Goal: Navigation & Orientation: Find specific page/section

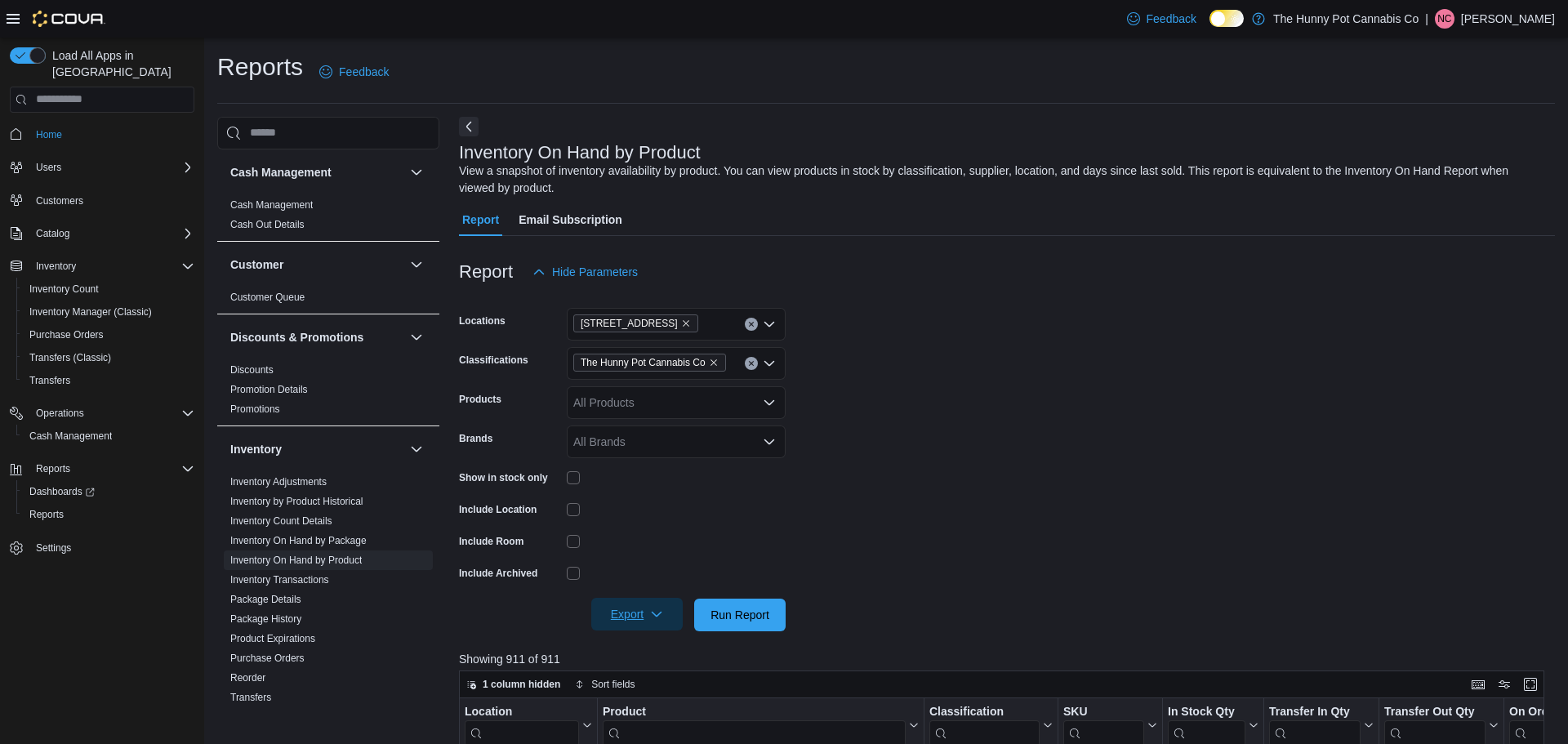
click at [635, 615] on span "Export" at bounding box center [637, 614] width 72 height 33
click at [910, 588] on div at bounding box center [1007, 592] width 1096 height 13
click at [753, 614] on span "Run Report" at bounding box center [740, 614] width 59 height 17
click at [645, 608] on span "Export" at bounding box center [637, 614] width 72 height 33
click at [634, 522] on span "Export to Excel" at bounding box center [640, 517] width 74 height 13
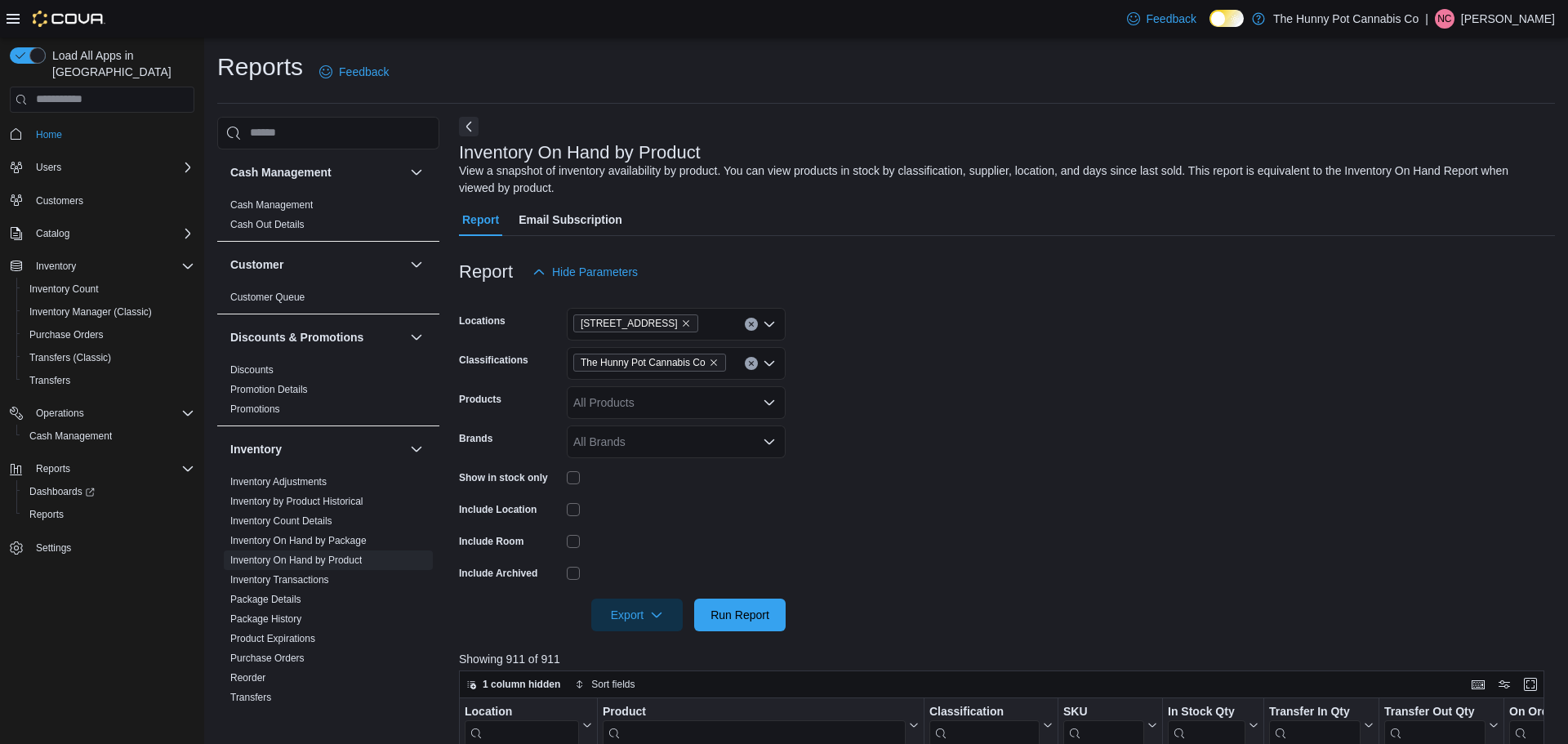
click at [1034, 369] on form "Locations [STREET_ADDRESS] Classifications The Hunny Pot Cannabis Co Products A…" at bounding box center [1007, 460] width 1096 height 343
click at [43, 128] on span "Home" at bounding box center [49, 135] width 26 height 13
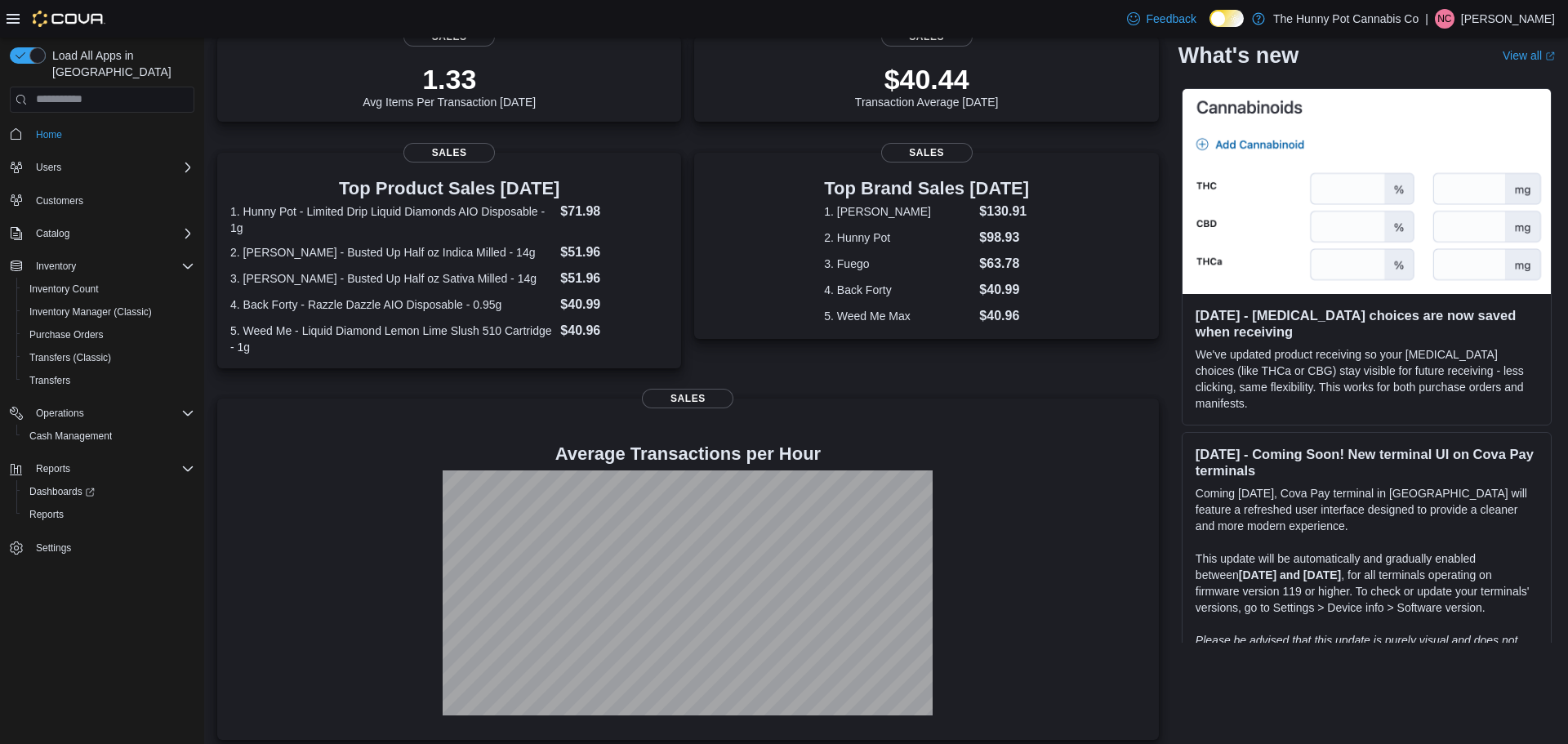
scroll to position [245, 0]
click at [1131, 578] on div at bounding box center [687, 593] width 916 height 245
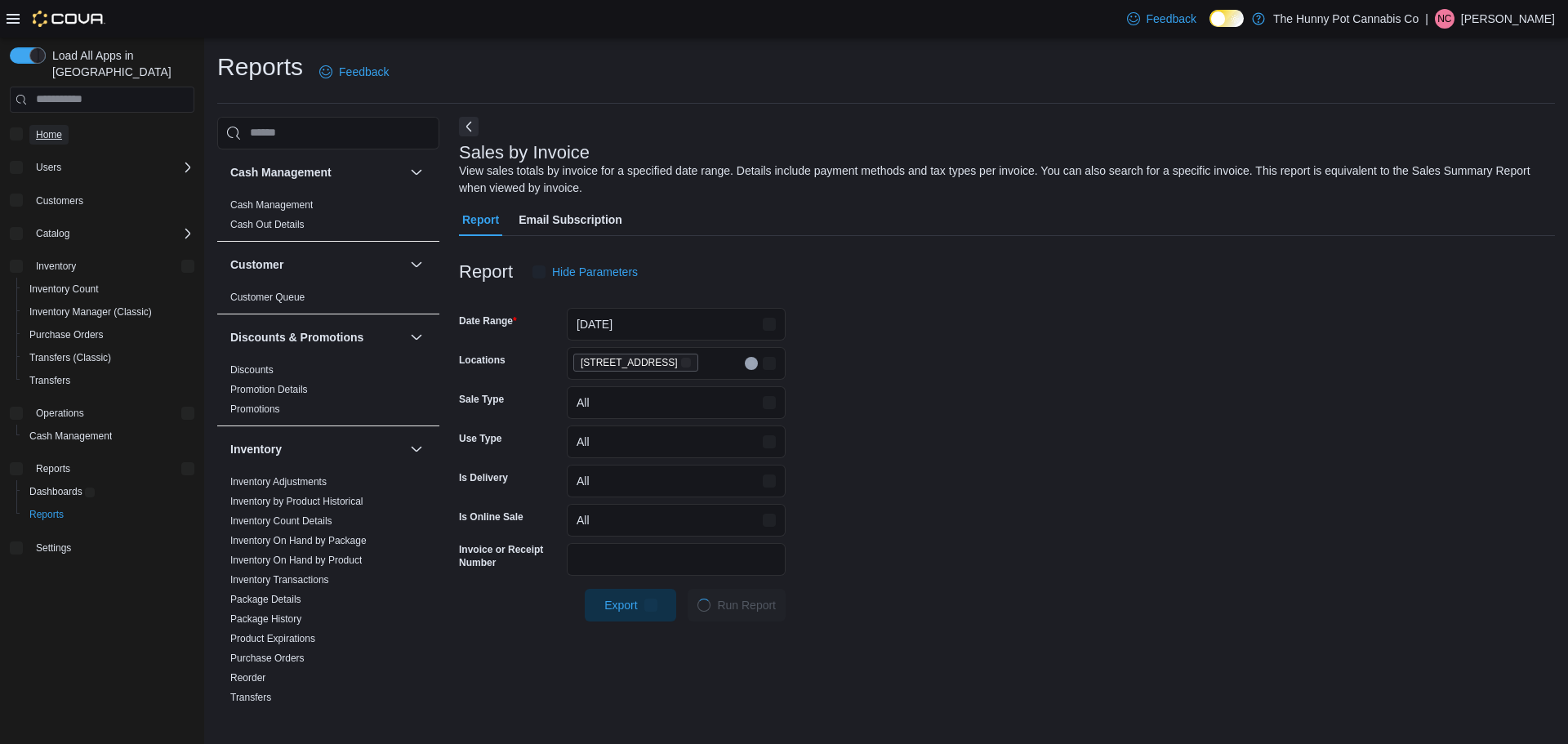
click at [55, 128] on span "Home" at bounding box center [49, 135] width 26 height 13
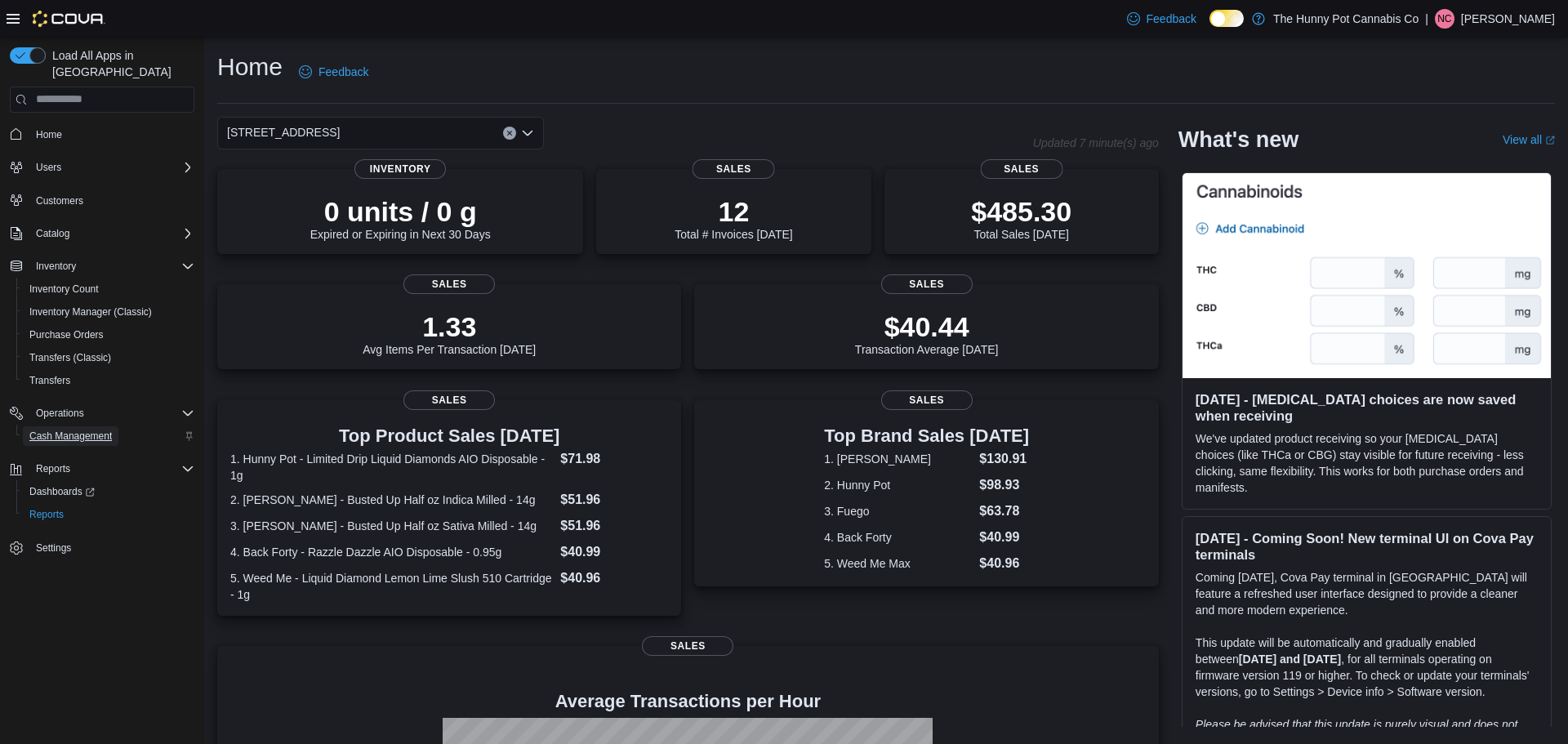
click at [89, 430] on span "Cash Management" at bounding box center [70, 436] width 83 height 13
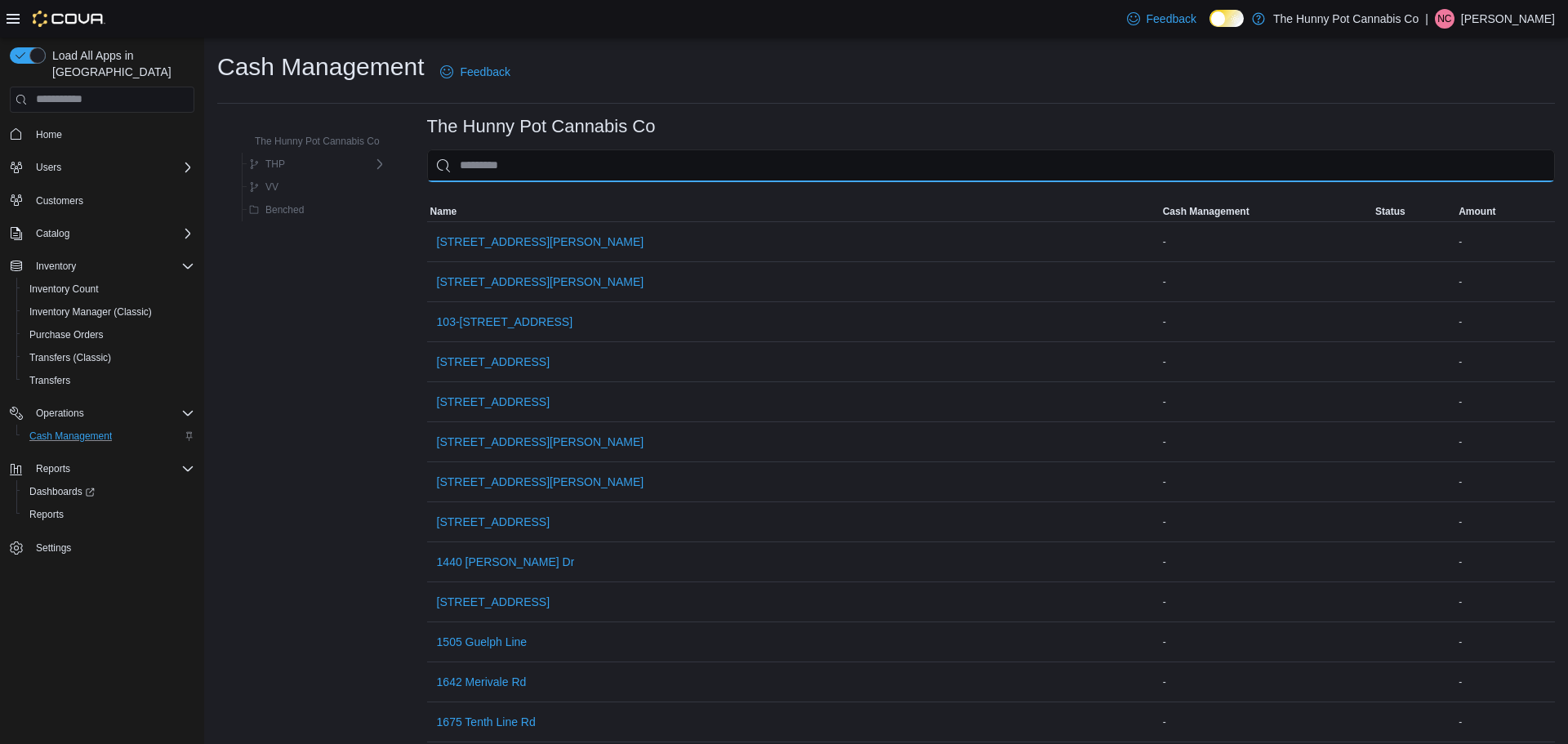
click at [644, 179] on input "This is a search bar. As you type, the results lower in the page will automatic…" at bounding box center [991, 166] width 1128 height 33
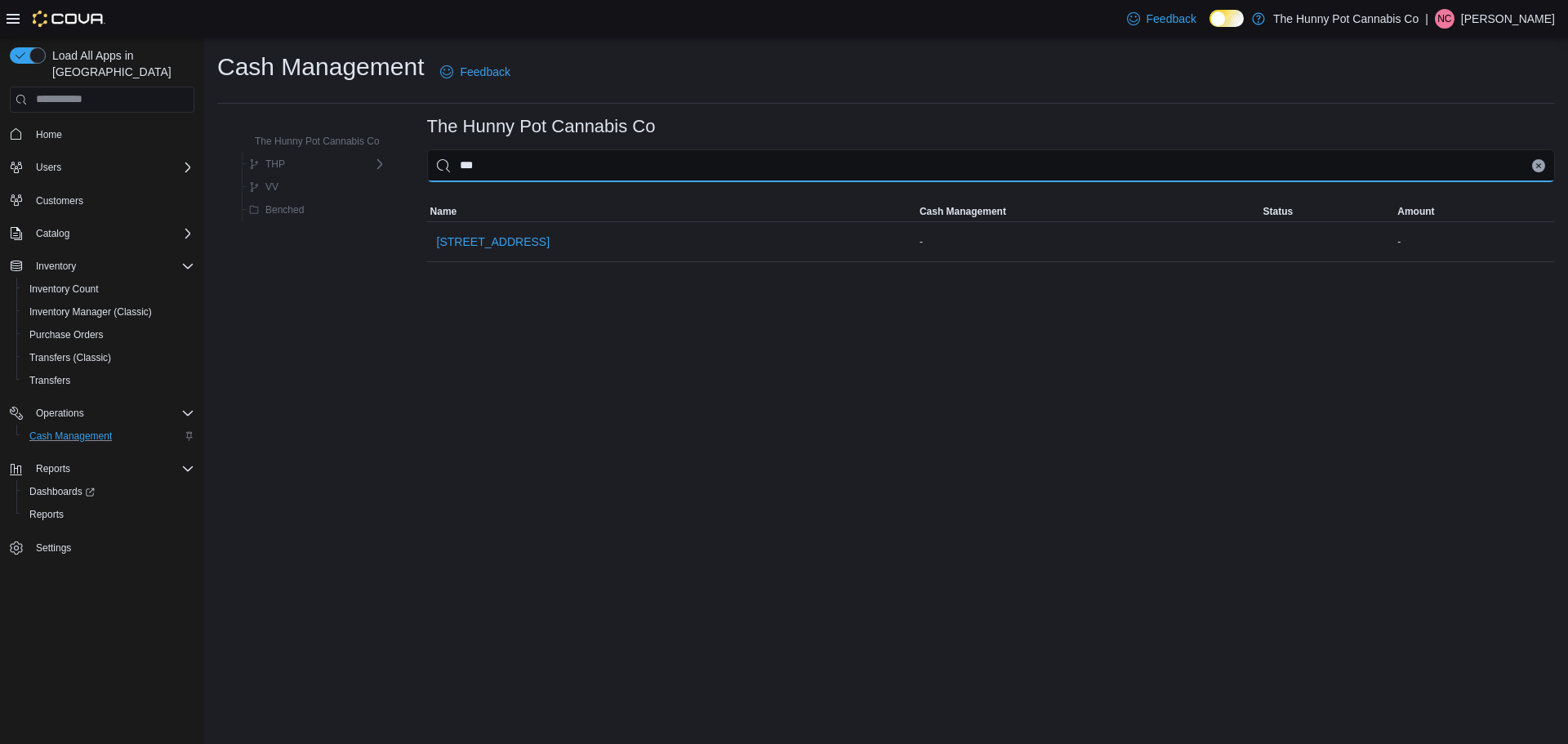
type input "****"
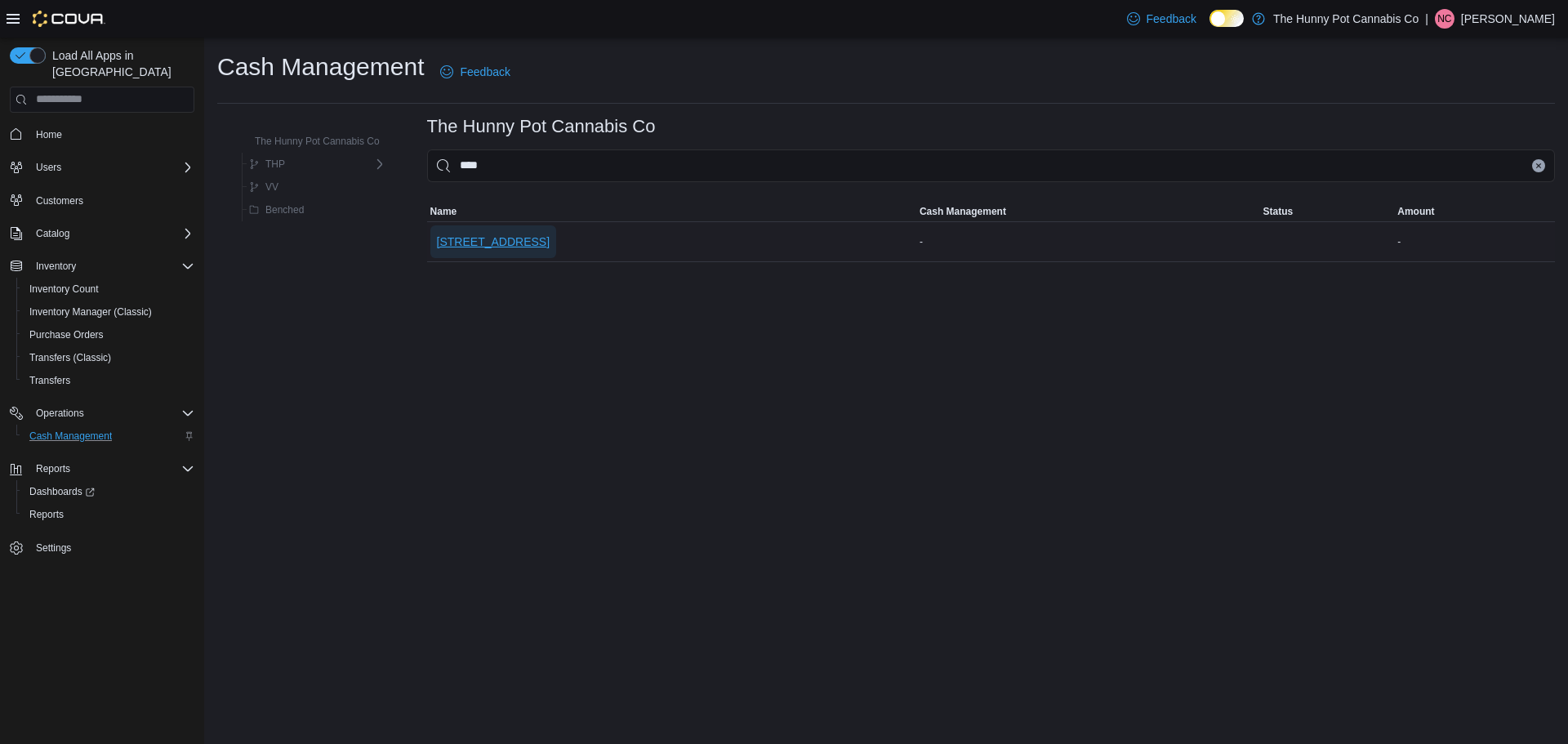
click at [536, 243] on span "[STREET_ADDRESS]" at bounding box center [493, 242] width 113 height 17
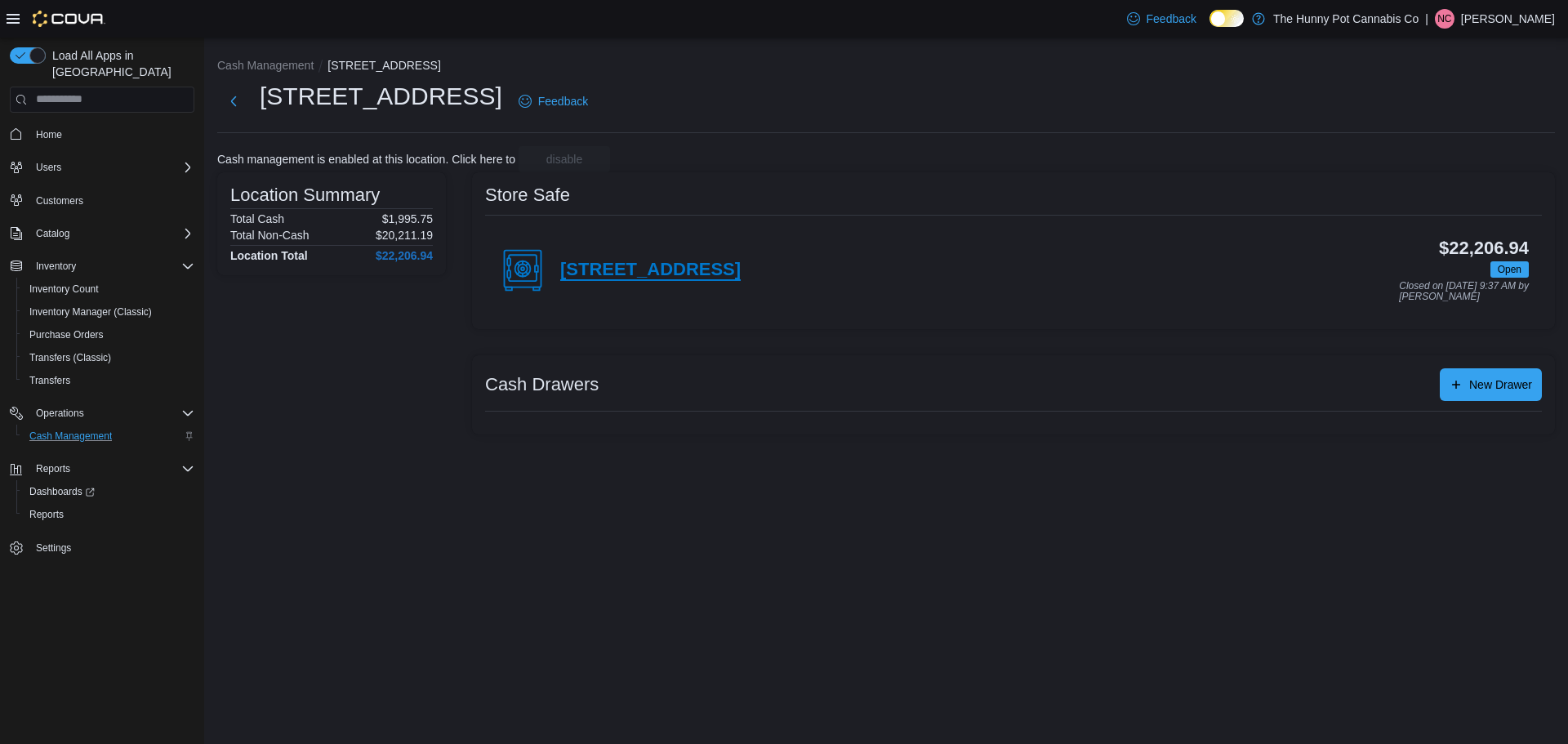
click at [664, 278] on h4 "9-5754 Hazeldean Rd" at bounding box center [651, 270] width 181 height 21
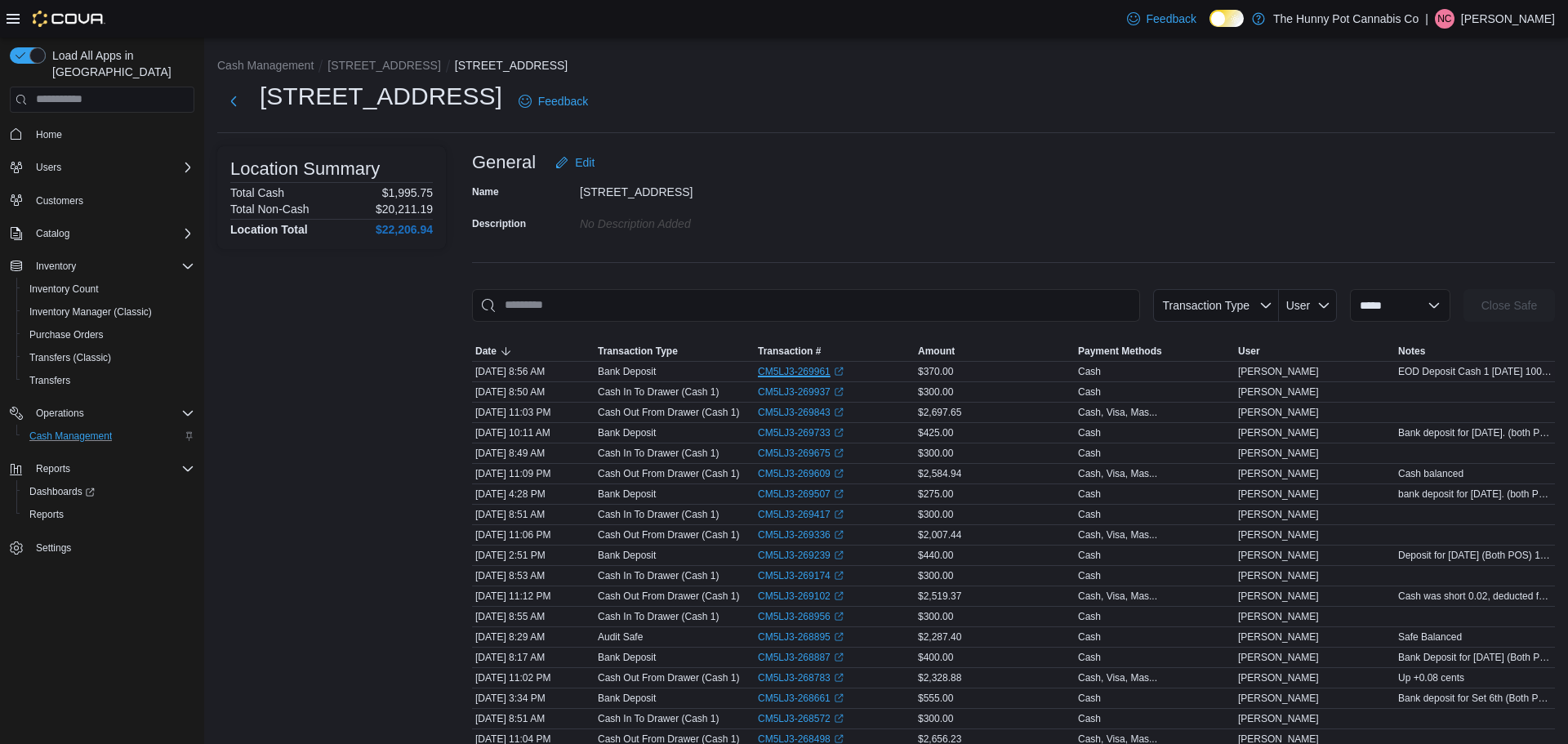
click at [812, 372] on link "CM5LJ3-269961 (opens in a new tab or window)" at bounding box center [800, 371] width 86 height 13
click at [1126, 192] on div "Name 9-5754 Hazeldean Rd Description No Description added" at bounding box center [1013, 207] width 1083 height 57
click at [52, 128] on span "Home" at bounding box center [49, 135] width 26 height 13
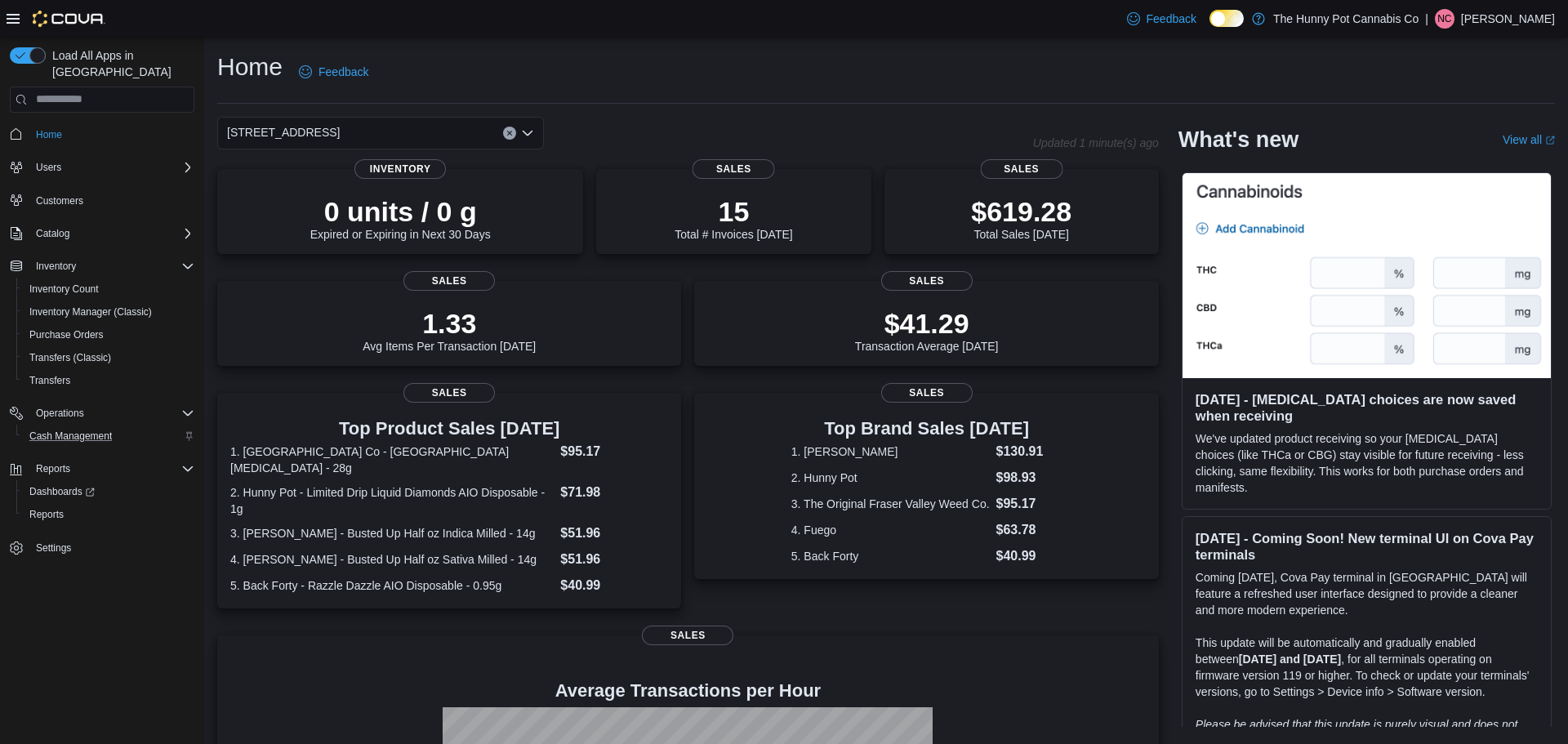
click at [468, 43] on div "Home Feedback 5754 Hazeldean Rd Updated 1 minute(s) ago 0 units / 0 g Expired o…" at bounding box center [886, 512] width 1364 height 948
